Goal: Information Seeking & Learning: Learn about a topic

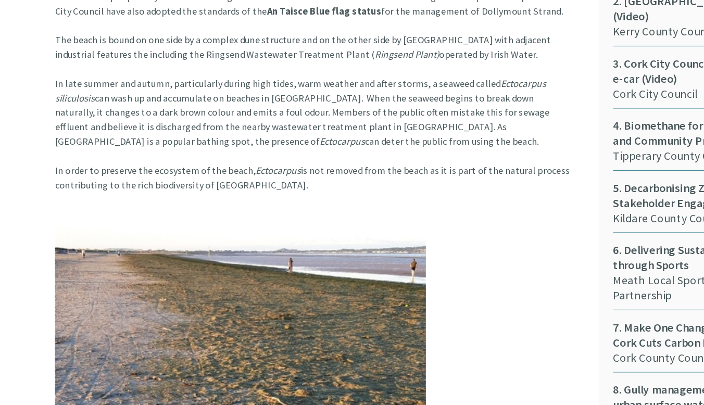
scroll to position [632, 0]
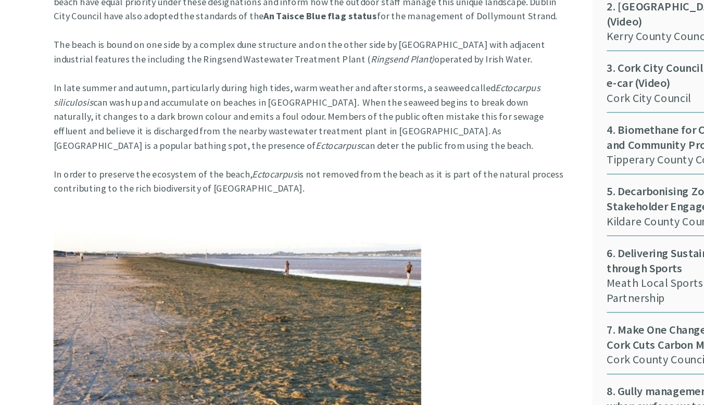
drag, startPoint x: 46, startPoint y: 116, endPoint x: 245, endPoint y: 164, distance: 204.7
copy article "In late summer and autumn, particularly during high tides, warm weather and aft…"
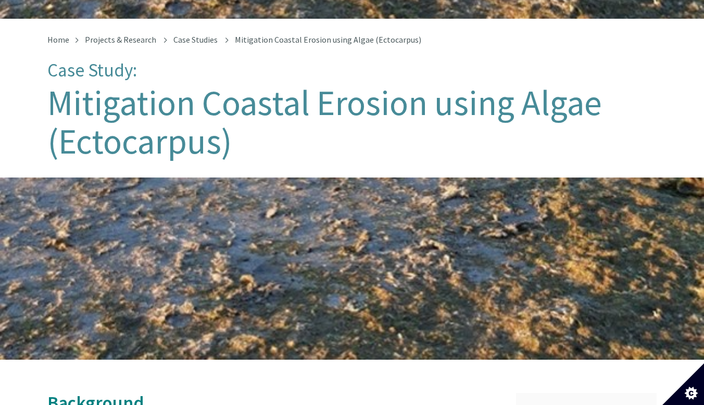
scroll to position [0, 0]
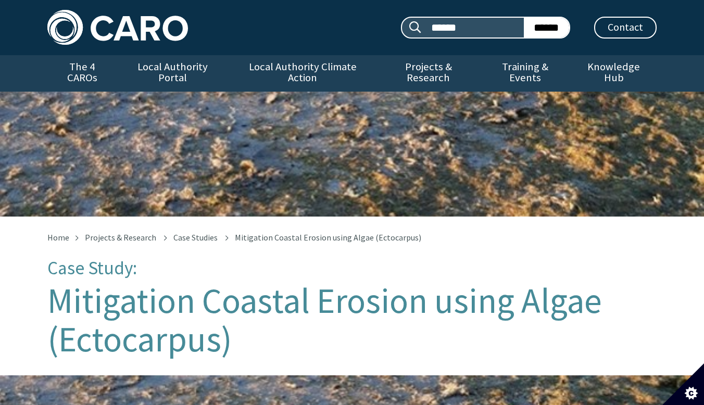
click at [127, 26] on img at bounding box center [117, 27] width 141 height 35
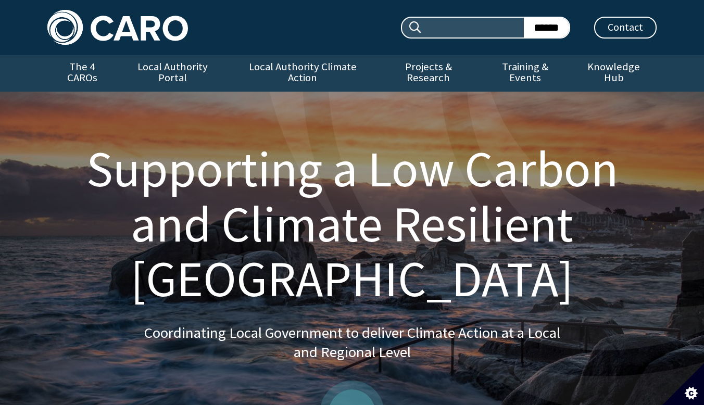
click at [463, 27] on input "Search site:" at bounding box center [474, 28] width 102 height 20
type input "**********"
click at [543, 27] on input "******" at bounding box center [546, 28] width 45 height 20
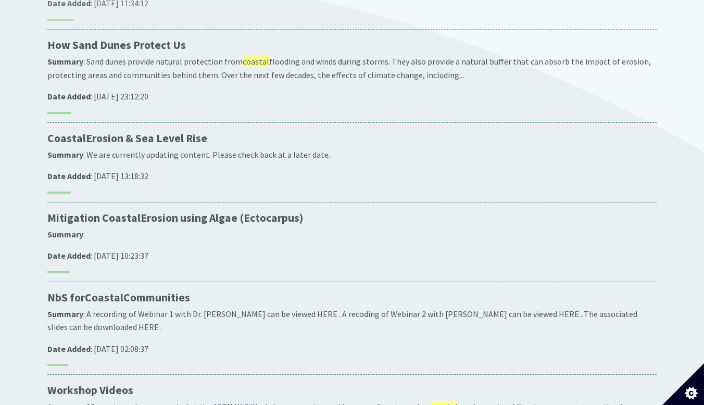
scroll to position [313, 0]
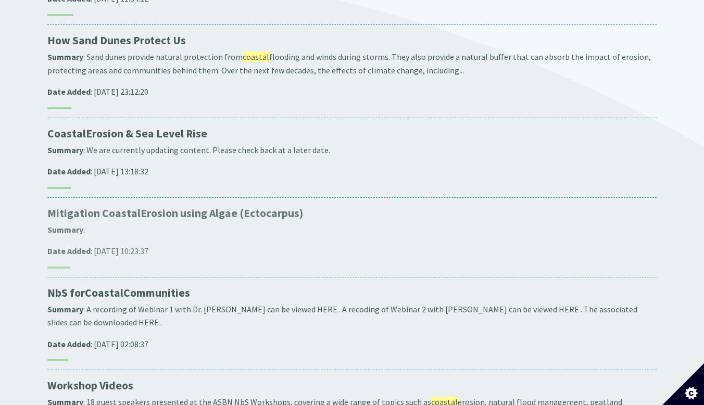
click at [234, 206] on p "Mitigation Coastal Erosion using Algae (Ectocarpus)" at bounding box center [351, 213] width 609 height 15
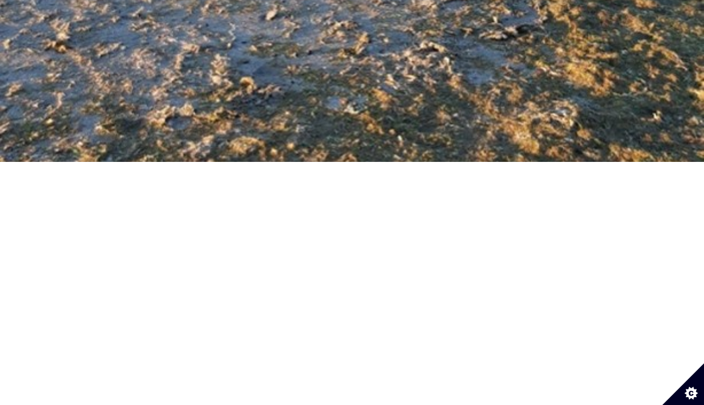
scroll to position [494, 0]
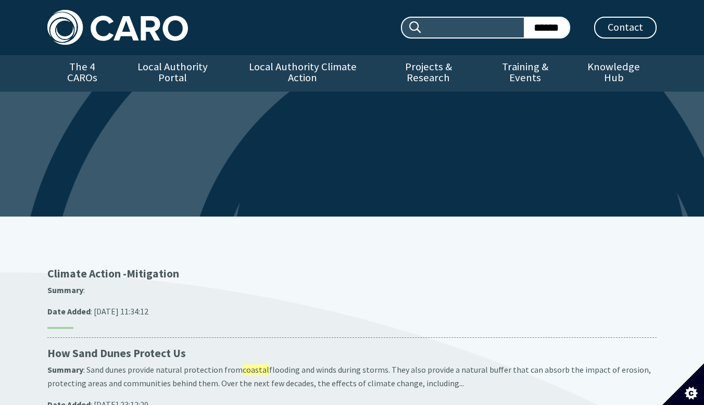
scroll to position [313, 0]
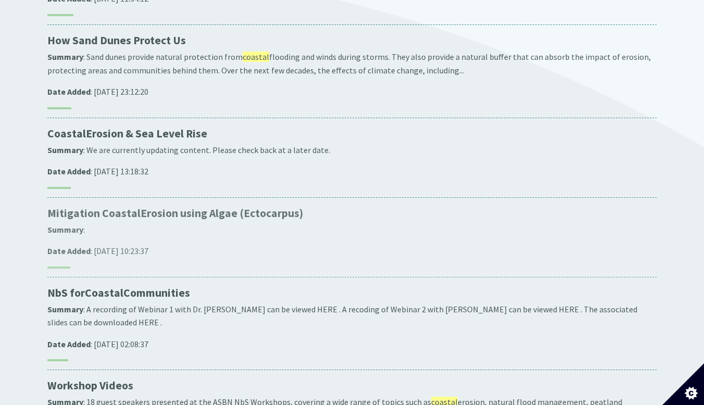
click at [141, 206] on p "Mitigation Coastal Erosion using Algae (Ectocarpus)" at bounding box center [351, 213] width 609 height 15
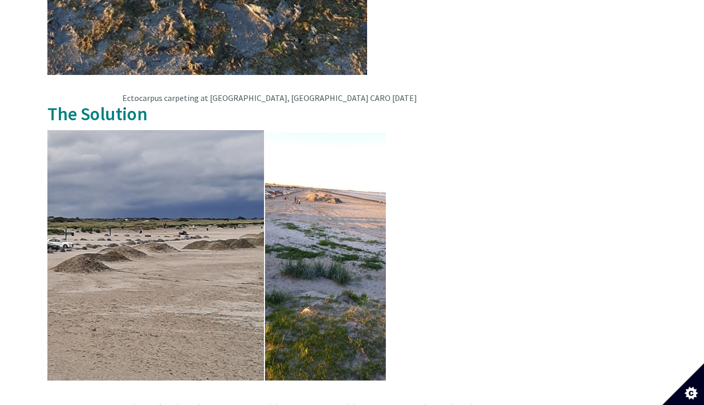
scroll to position [1320, 0]
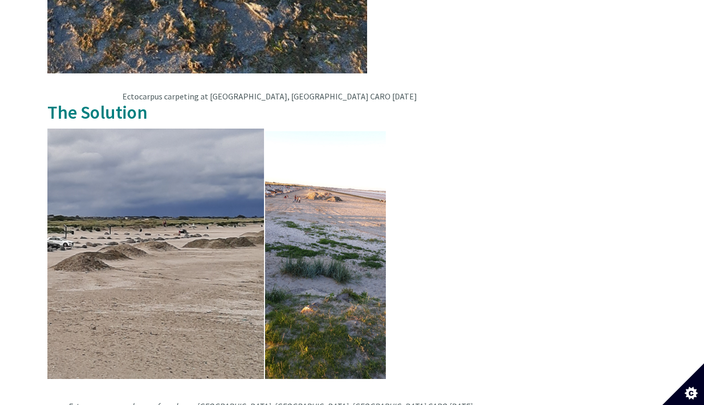
click at [458, 43] on article "Background Increased coastal erosion is a recognised consequence of Climate Cha…" at bounding box center [273, 163] width 453 height 1784
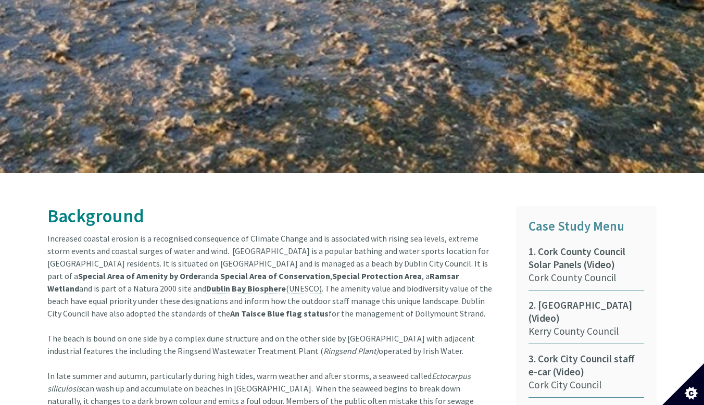
scroll to position [187, 0]
